Goal: Task Accomplishment & Management: Manage account settings

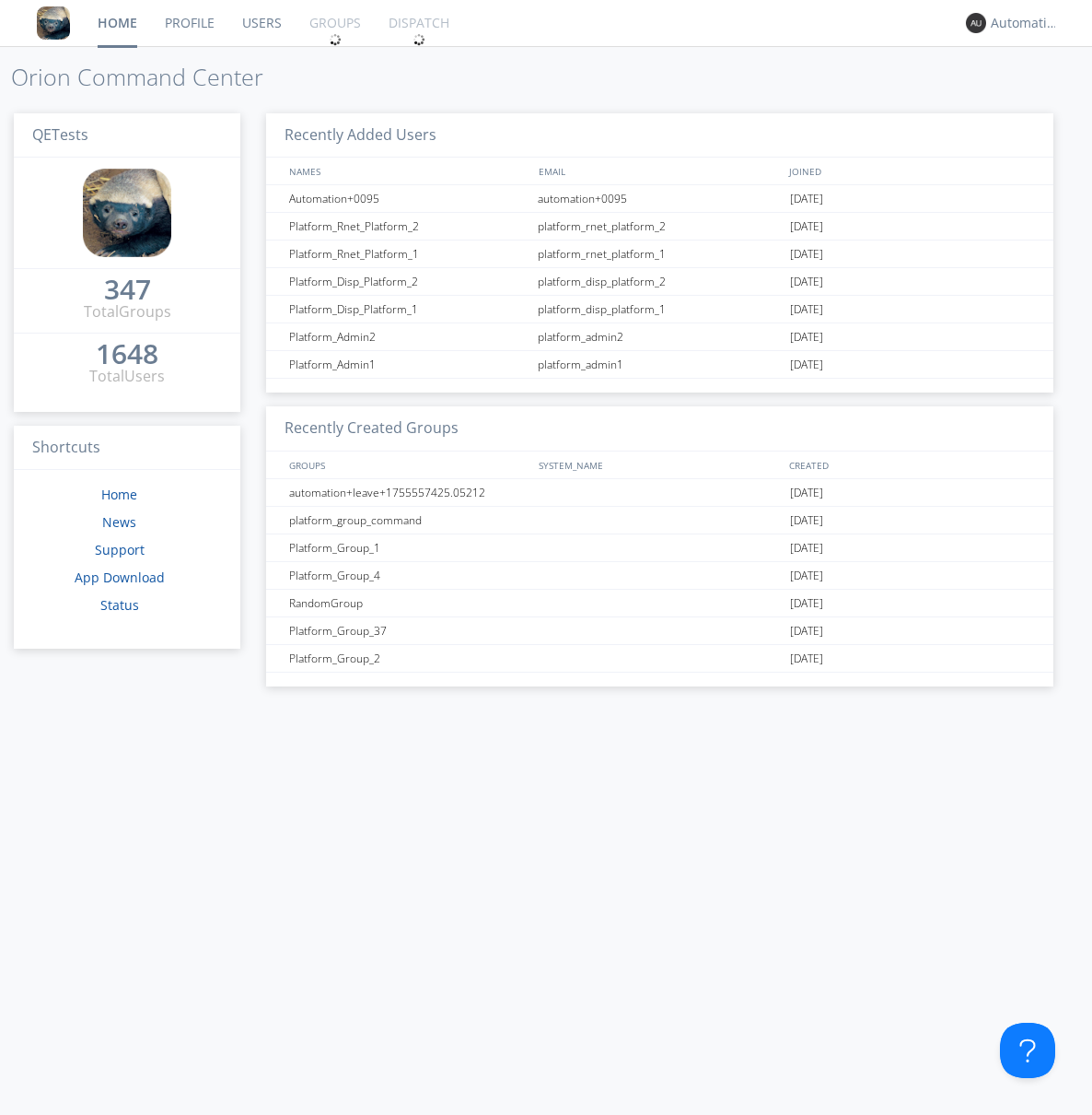
click at [333, 23] on link "Groups" at bounding box center [335, 23] width 79 height 46
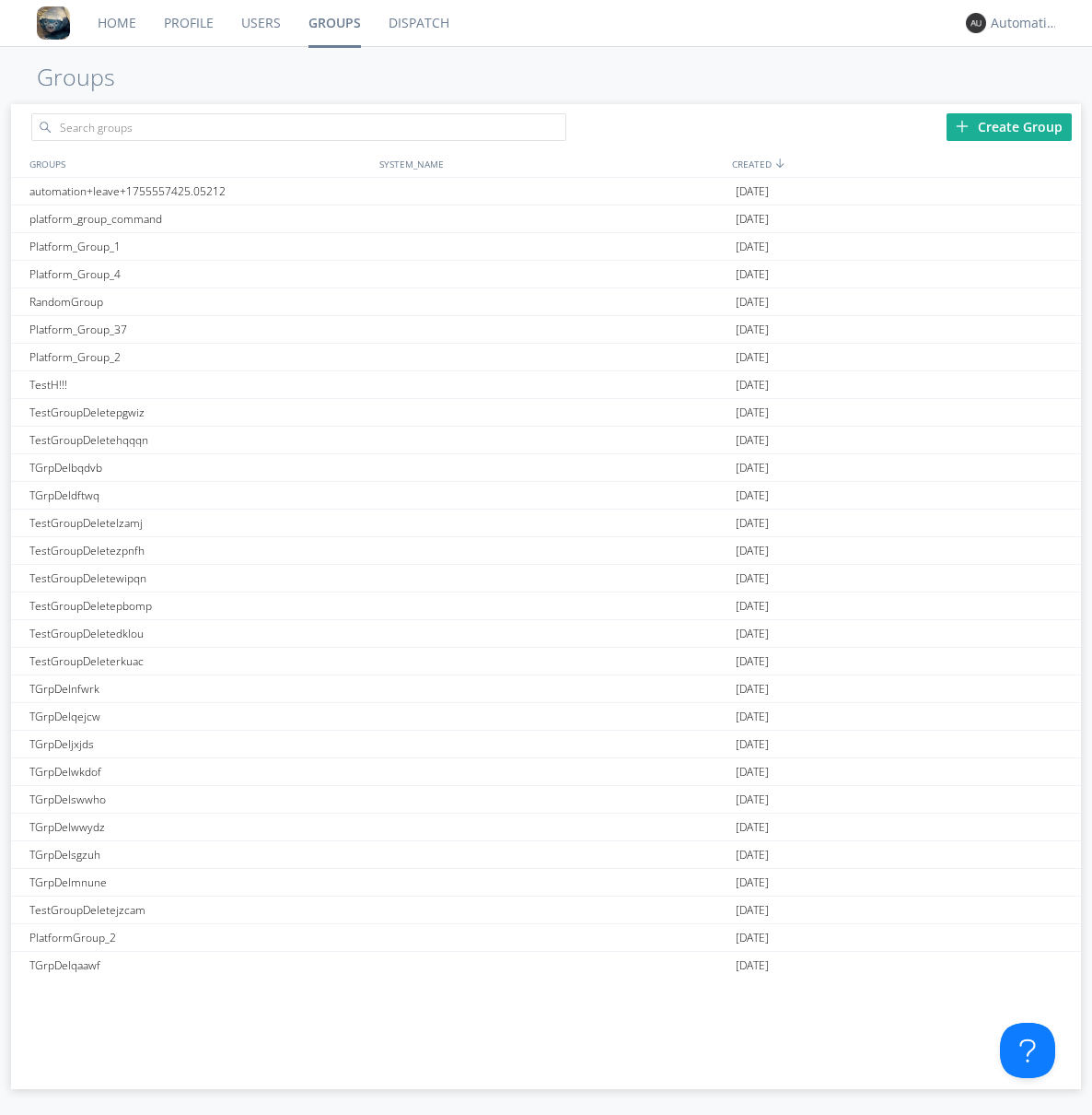
click at [1010, 127] on div "Create Group" at bounding box center [1009, 127] width 126 height 27
click at [333, 23] on link "Groups" at bounding box center [334, 23] width 80 height 46
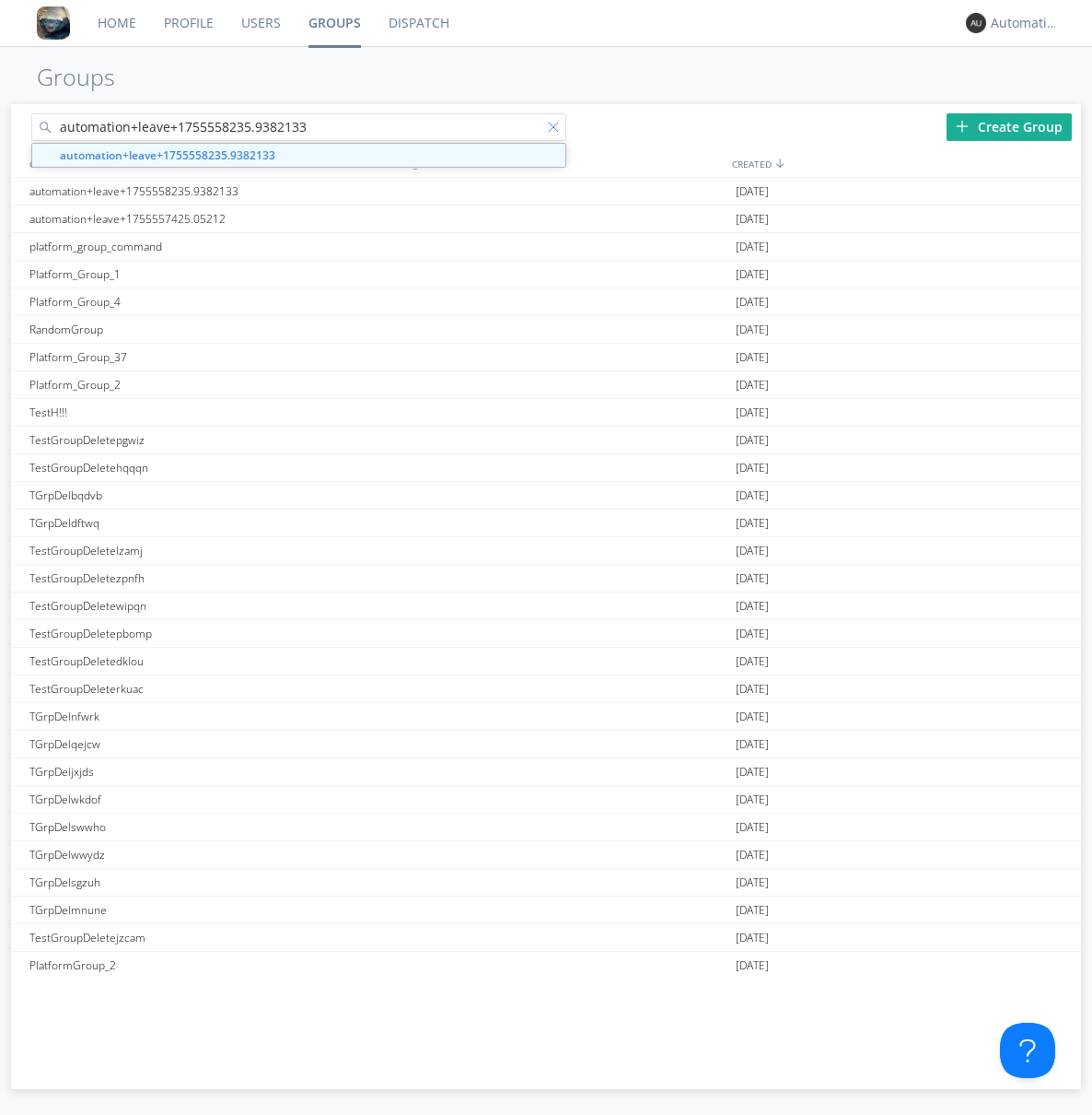
type input "automation+leave+1755558235.9382133"
click at [556, 129] on div at bounding box center [557, 131] width 19 height 19
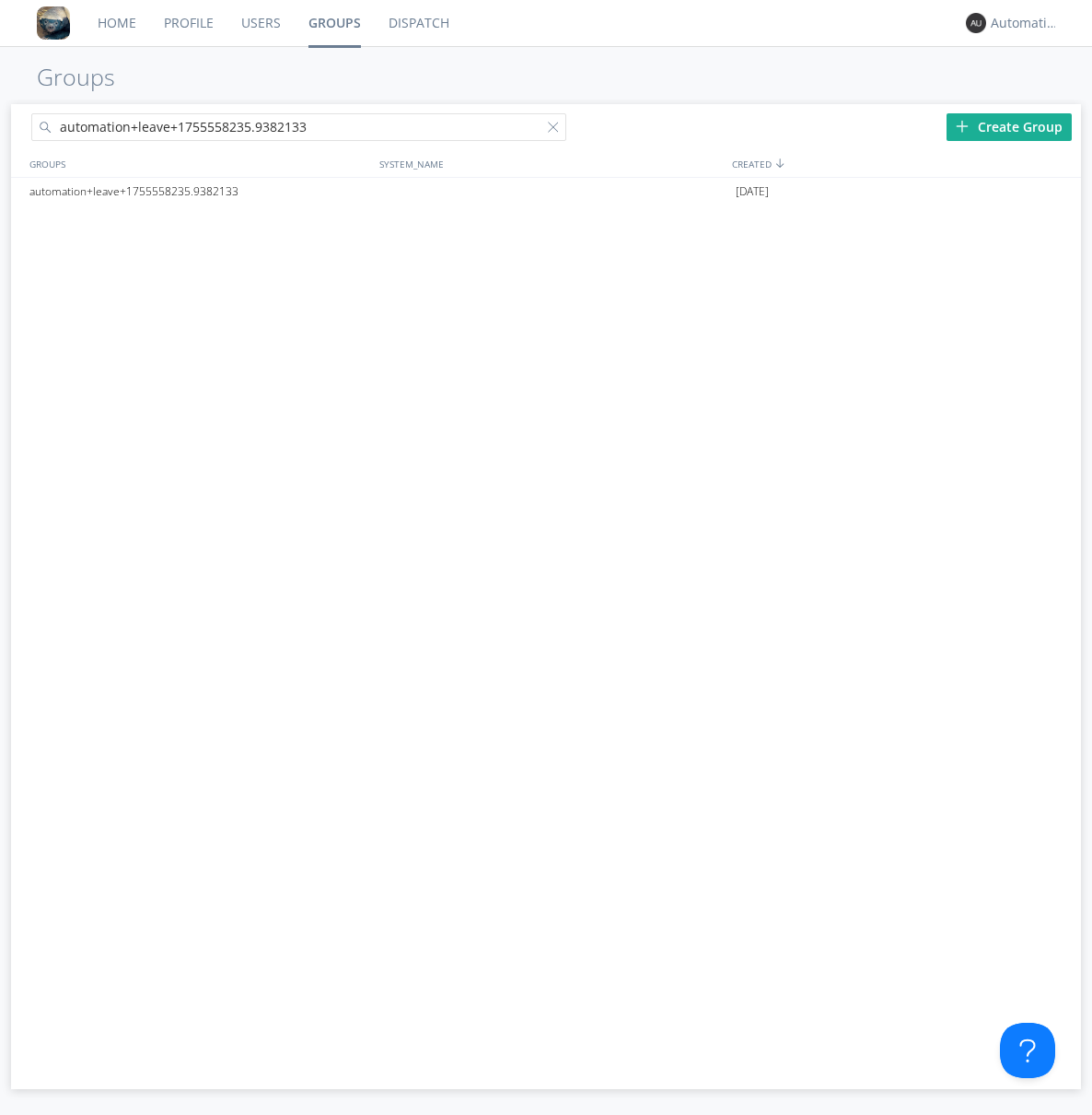
type input "automation+leave+1755558235.9382133"
click at [200, 191] on div "automation+leave+1755558235.9382133" at bounding box center [199, 191] width 350 height 27
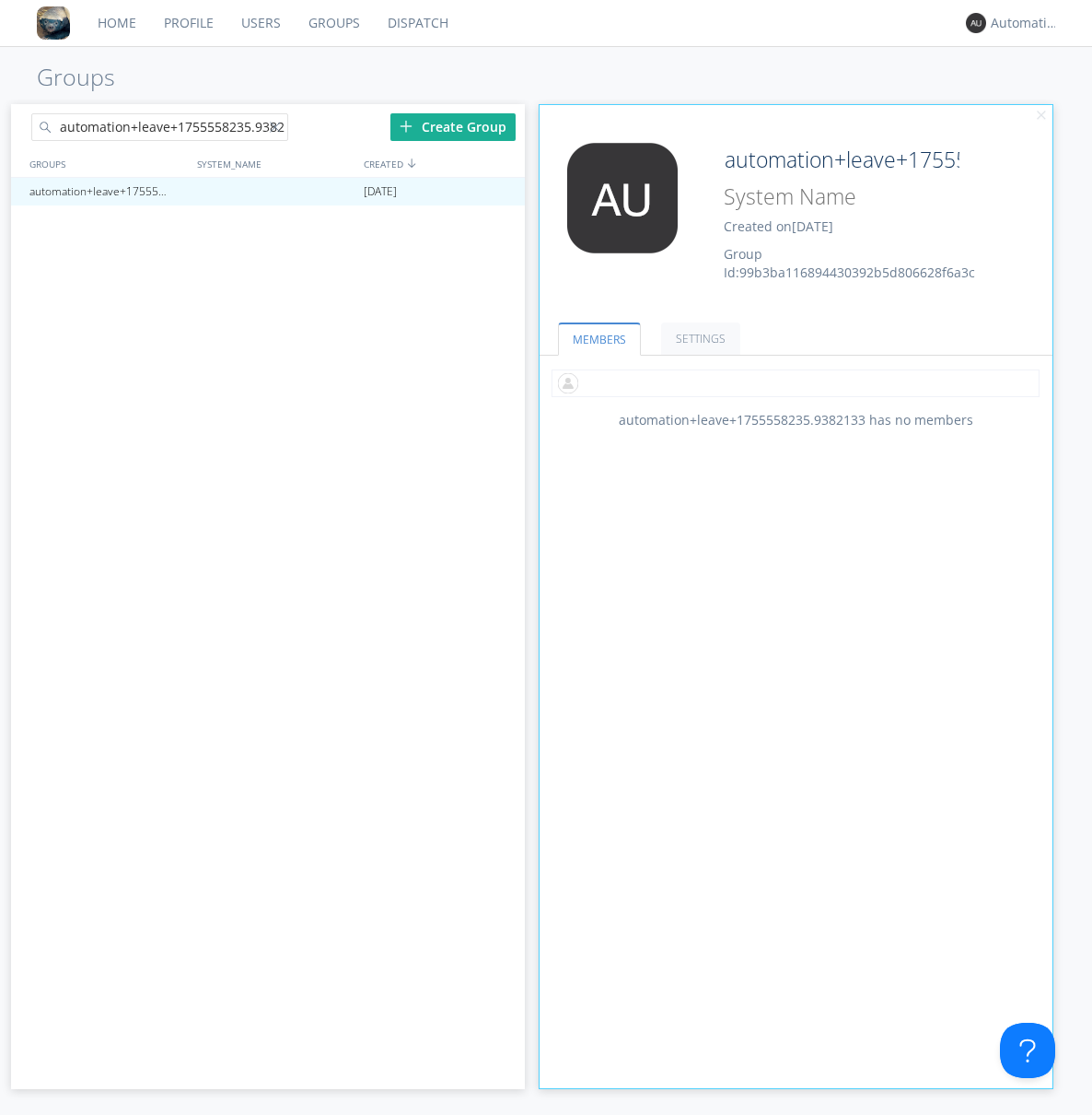
click at [795, 383] on input "text" at bounding box center [795, 383] width 488 height 27
type input "automation+0102"
click at [793, 383] on input "text" at bounding box center [795, 383] width 488 height 27
type input "automation+0103"
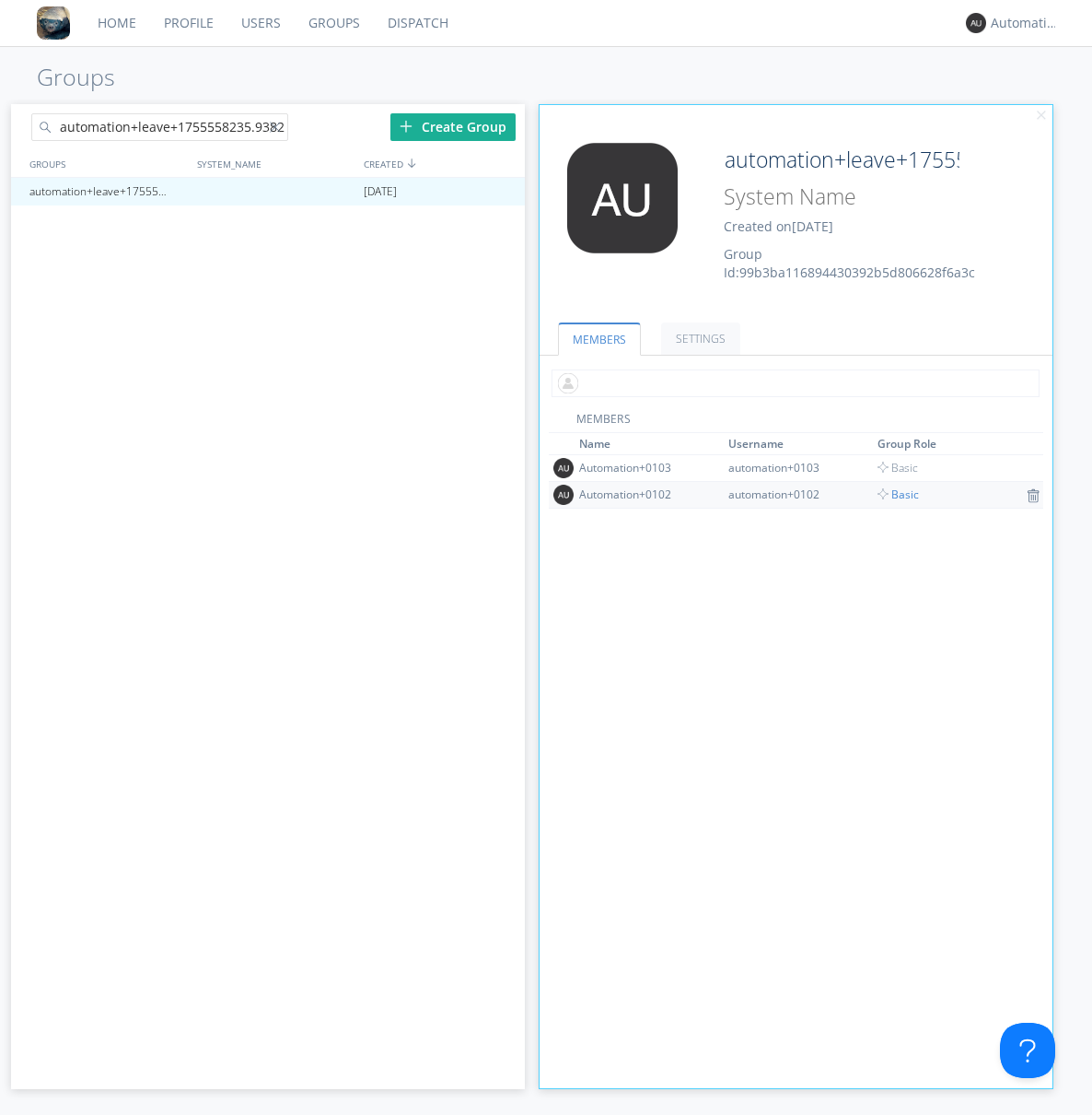
click at [793, 383] on input "text" at bounding box center [795, 383] width 488 height 27
click at [892, 494] on span "Basic" at bounding box center [898, 494] width 42 height 16
